Goal: Task Accomplishment & Management: Complete application form

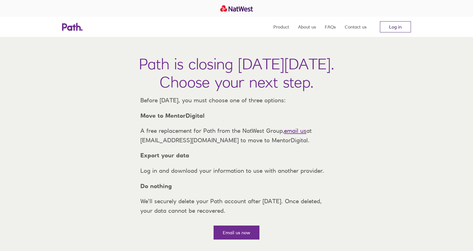
click at [394, 24] on link "Log in" at bounding box center [395, 26] width 31 height 11
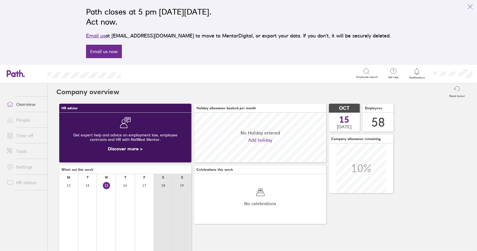
scroll to position [50, 132]
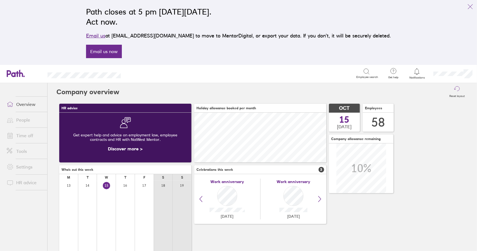
click at [472, 4] on icon "link" at bounding box center [470, 6] width 7 height 7
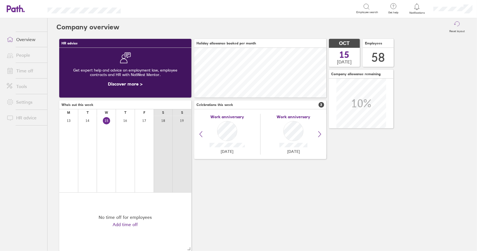
click at [26, 72] on link "Time off" at bounding box center [24, 70] width 45 height 11
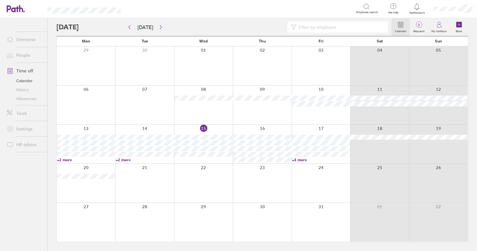
click at [301, 160] on link "+3 more" at bounding box center [321, 159] width 58 height 5
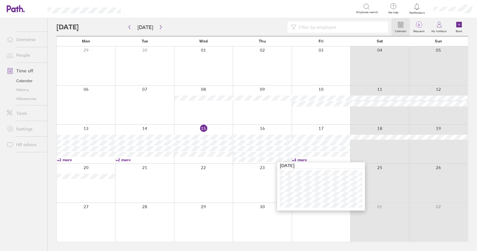
click at [301, 160] on link "+3 more" at bounding box center [321, 159] width 58 height 5
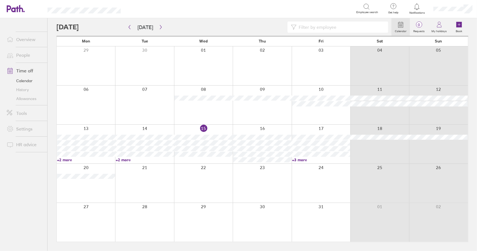
click at [217, 129] on div at bounding box center [203, 144] width 59 height 39
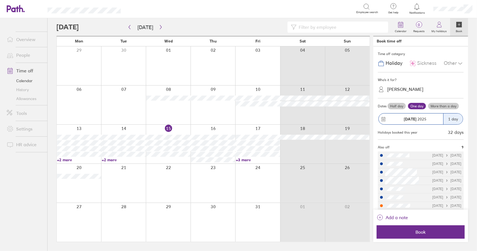
click at [408, 88] on div "Chris Reason" at bounding box center [405, 89] width 36 height 5
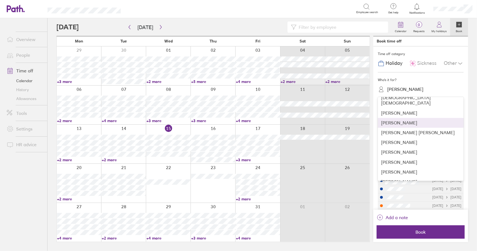
scroll to position [472, 0]
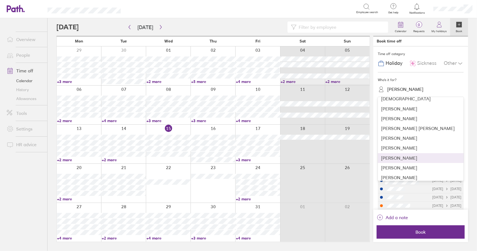
click at [411, 153] on div "Steven Palfreyman" at bounding box center [421, 158] width 86 height 10
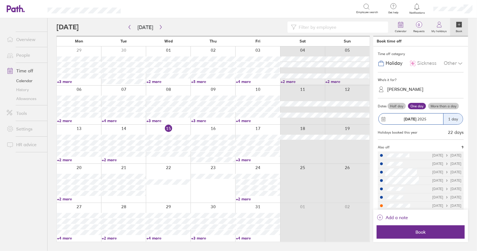
click at [439, 105] on label "More than a day" at bounding box center [443, 106] width 31 height 7
click at [0, 0] on input "More than a day" at bounding box center [0, 0] width 0 height 0
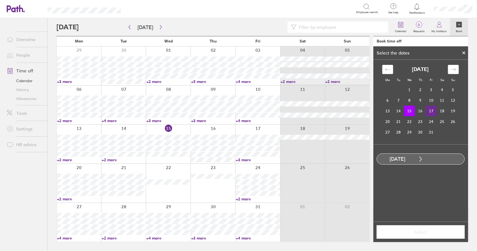
click at [429, 111] on td "17" at bounding box center [431, 111] width 11 height 11
click at [425, 231] on span "Select" at bounding box center [421, 232] width 80 height 5
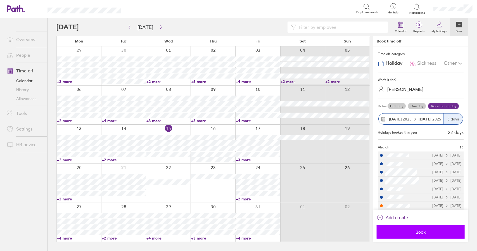
click at [424, 231] on span "Book" at bounding box center [421, 232] width 80 height 5
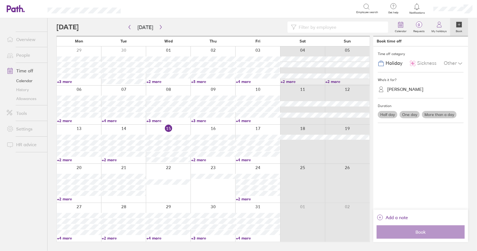
click at [26, 69] on link "Time off" at bounding box center [24, 70] width 45 height 11
